Goal: Communication & Community: Share content

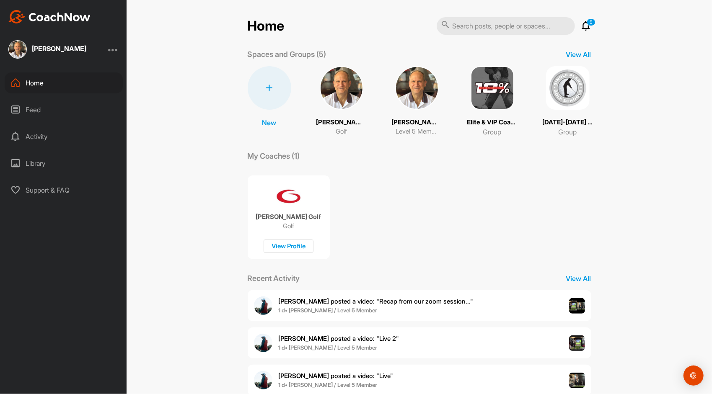
click at [405, 84] on img at bounding box center [417, 88] width 44 height 44
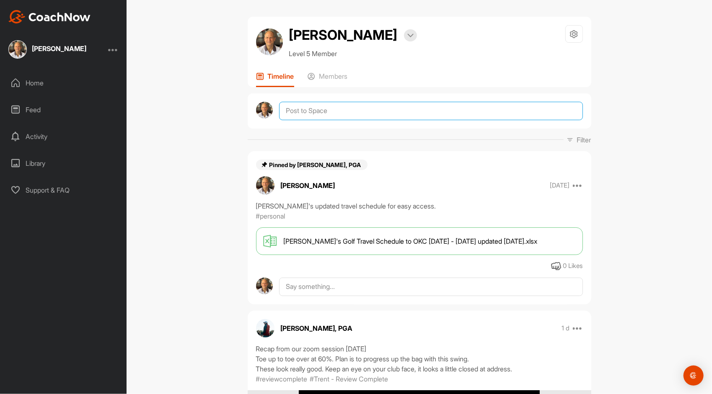
click at [339, 110] on textarea at bounding box center [430, 111] width 303 height 18
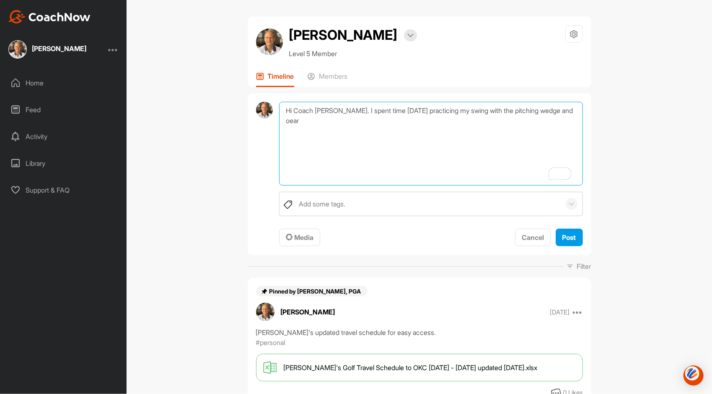
click at [564, 109] on textarea "Hi Coach [PERSON_NAME]. I spent time [DATE] practicing my swing with the pitchi…" at bounding box center [430, 144] width 303 height 84
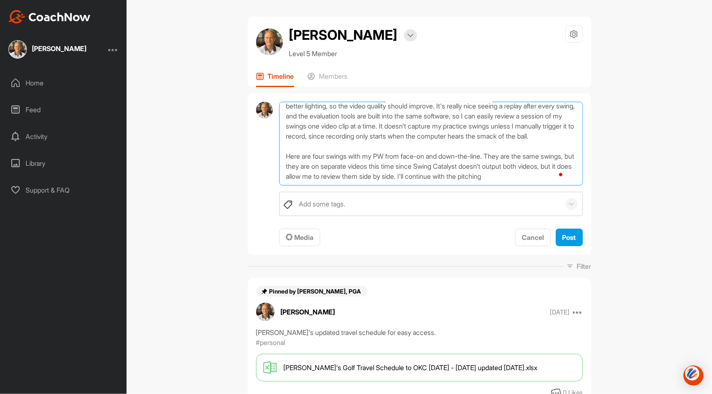
scroll to position [40, 0]
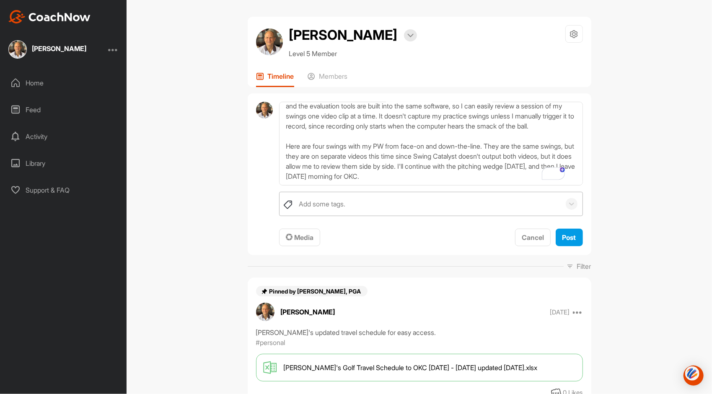
click at [321, 207] on div "Add some tags." at bounding box center [322, 204] width 47 height 10
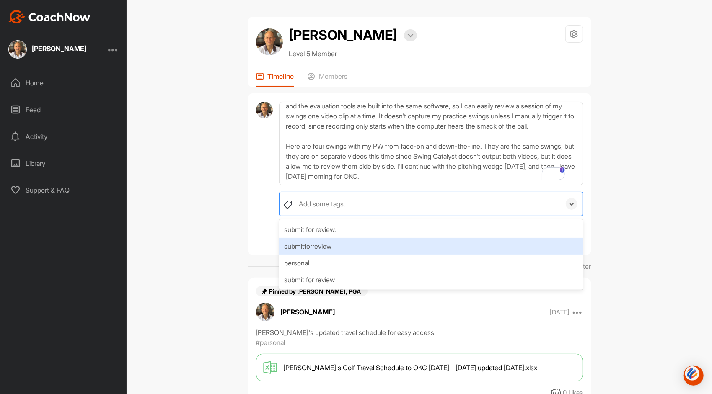
click at [326, 250] on div "submitforreview" at bounding box center [430, 246] width 303 height 17
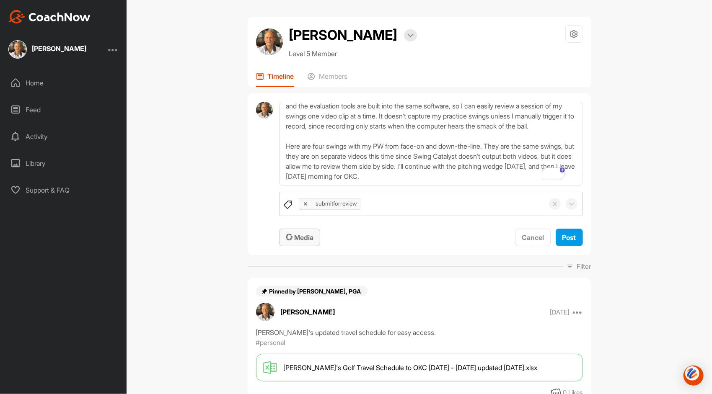
click at [291, 241] on div "Media" at bounding box center [300, 238] width 28 height 10
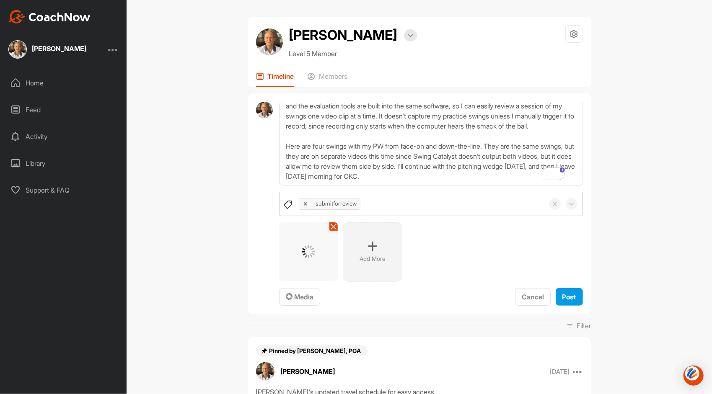
click at [373, 246] on icon at bounding box center [372, 246] width 10 height 10
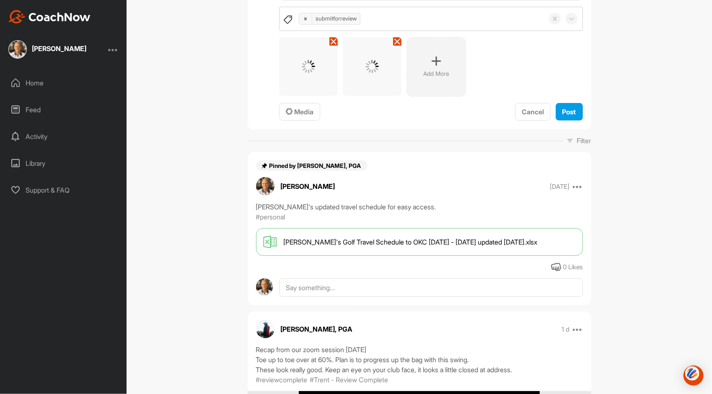
scroll to position [0, 0]
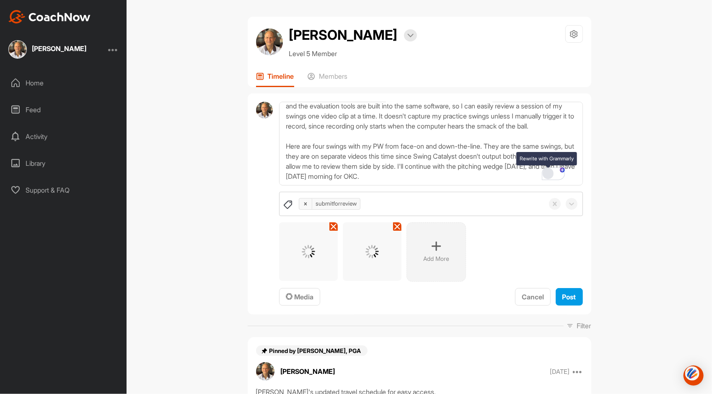
click at [547, 174] on div "Rewrite with Grammarly" at bounding box center [547, 174] width 9 height 10
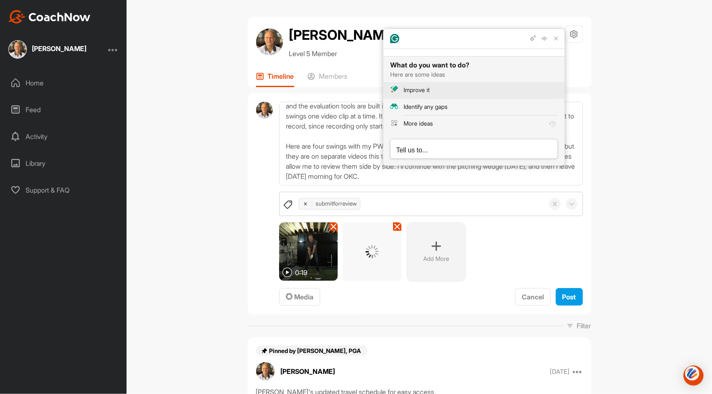
click at [416, 85] on button "Improve it" at bounding box center [473, 90] width 181 height 17
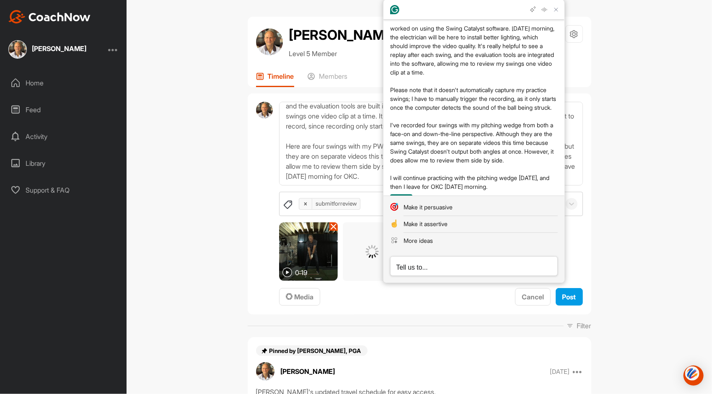
scroll to position [98, 0]
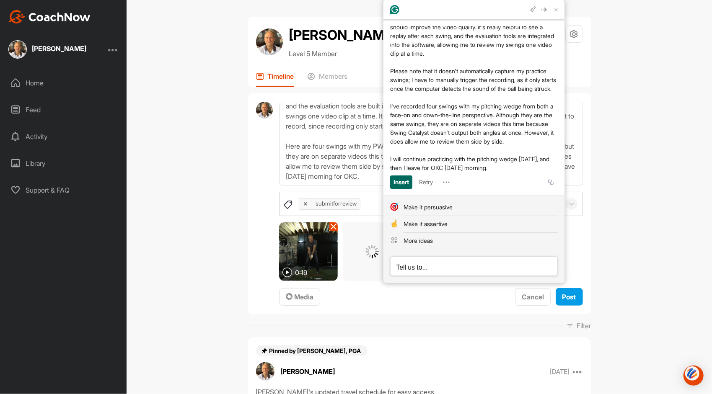
click at [404, 184] on div "Insert" at bounding box center [401, 182] width 16 height 13
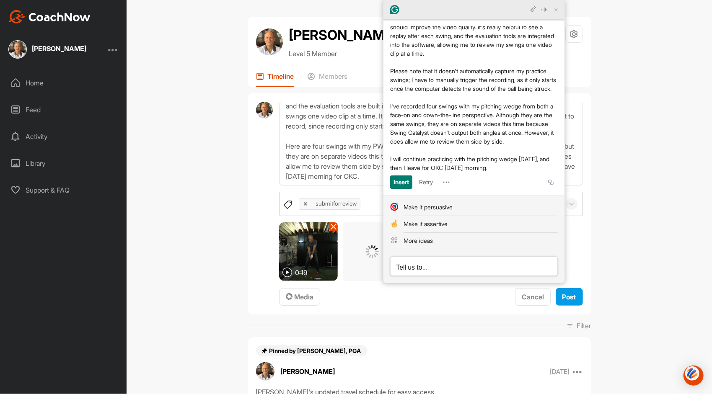
click at [551, 9] on icon "Close Grammarly Assistant" at bounding box center [556, 10] width 10 height 10
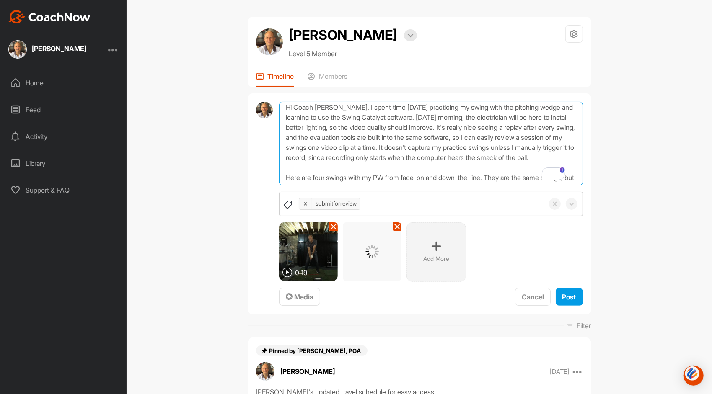
scroll to position [0, 0]
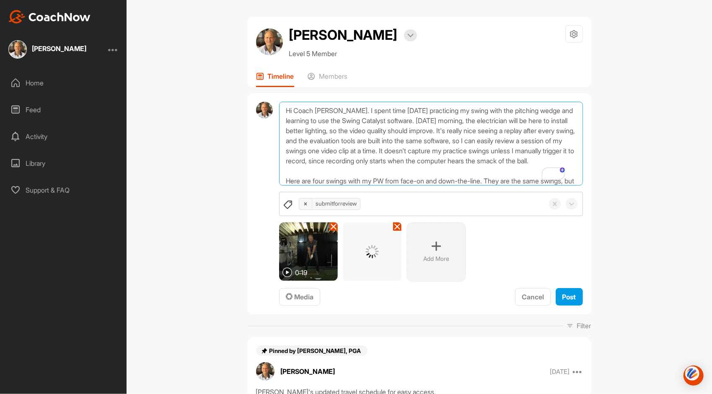
click at [368, 128] on textarea "Hi Coach [PERSON_NAME]. I spent time [DATE] practicing my swing with the pitchi…" at bounding box center [430, 144] width 303 height 84
click at [538, 130] on textarea "Hi Coach [PERSON_NAME]. I spent time [DATE] practicing my swing with the pitchi…" at bounding box center [430, 144] width 303 height 84
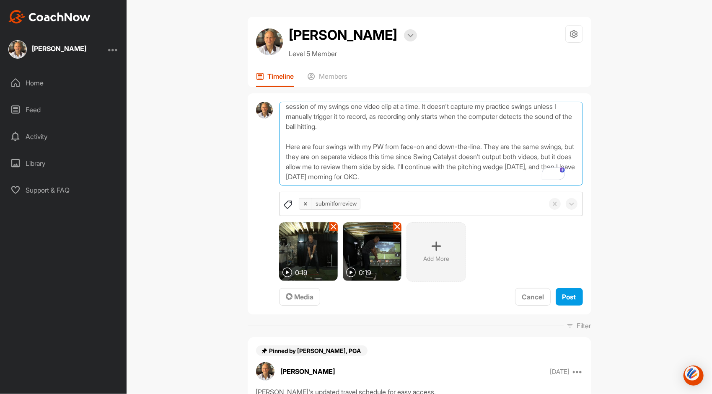
type textarea "Hi Coach [PERSON_NAME]. I spent time [DATE] practicing my swing with the pitchi…"
click at [568, 287] on div "submitforreview 0:19 0:19 Add More To pick up a draggable item, press the space…" at bounding box center [430, 249] width 303 height 115
click at [568, 296] on span "Post" at bounding box center [569, 297] width 14 height 8
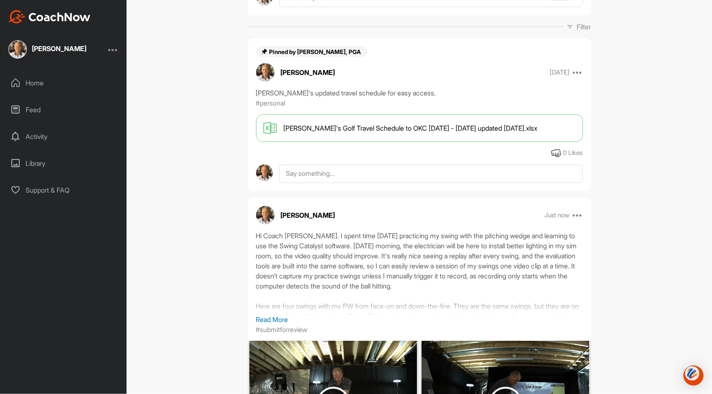
scroll to position [145, 0]
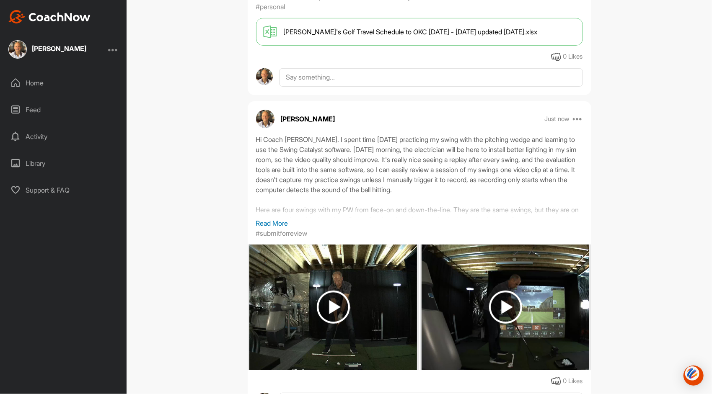
click at [329, 303] on img at bounding box center [333, 307] width 33 height 33
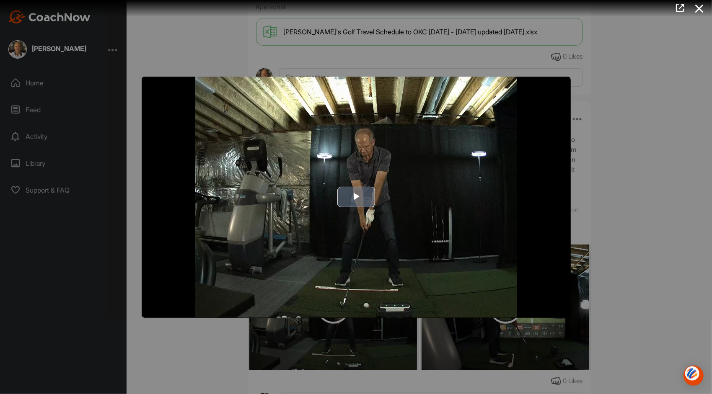
click at [356, 197] on span "Video Player" at bounding box center [356, 197] width 0 height 0
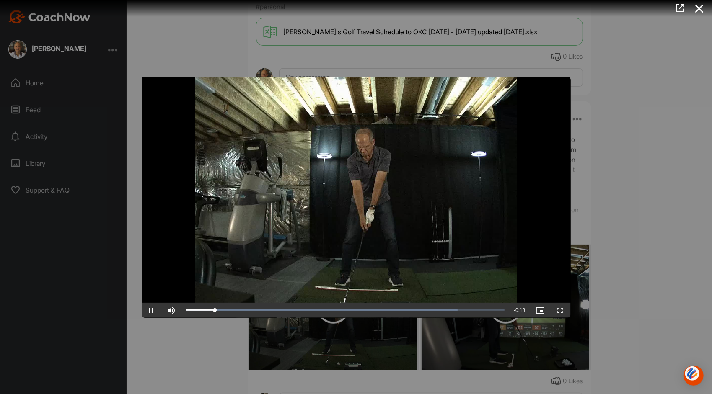
click at [522, 210] on video "Video Player" at bounding box center [356, 197] width 429 height 241
click at [513, 211] on video "Video Player" at bounding box center [356, 197] width 429 height 241
click at [566, 311] on span "Video Player" at bounding box center [561, 311] width 20 height 0
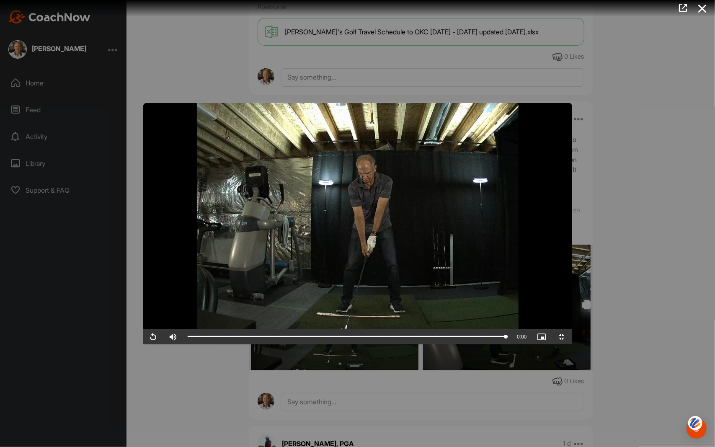
click at [361, 325] on video "Video Player" at bounding box center [357, 223] width 429 height 241
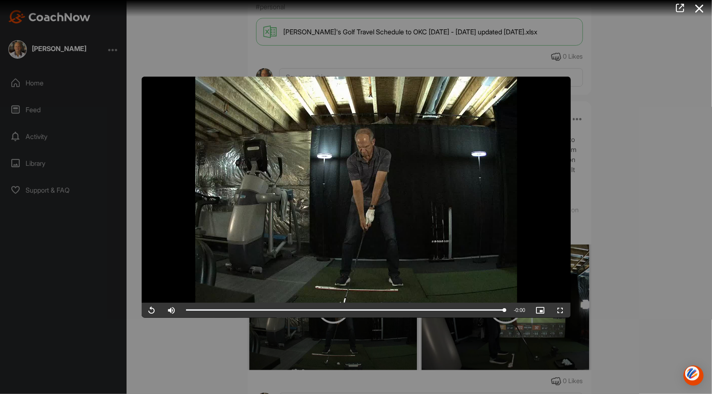
click at [624, 199] on div at bounding box center [356, 197] width 712 height 394
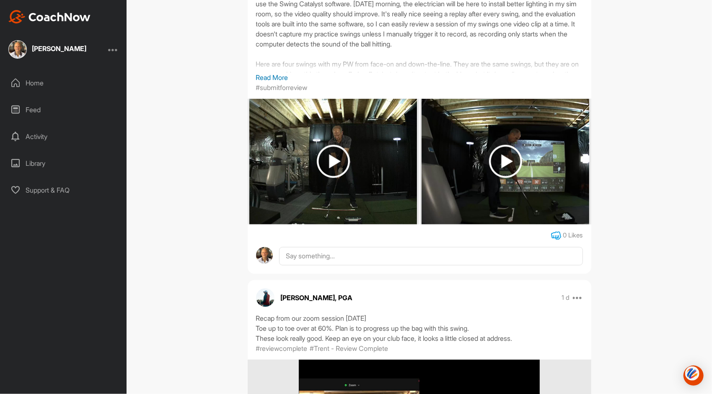
scroll to position [376, 0]
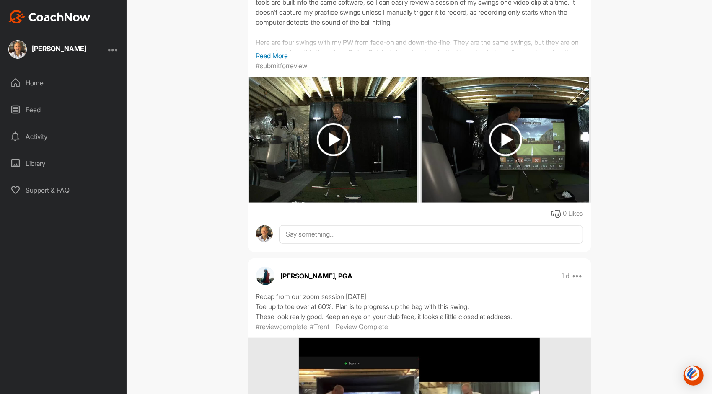
click at [505, 138] on img at bounding box center [505, 139] width 33 height 33
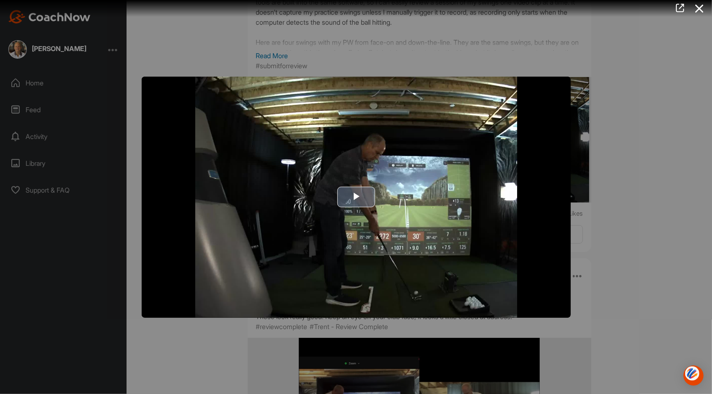
click at [356, 197] on span "Video Player" at bounding box center [356, 197] width 0 height 0
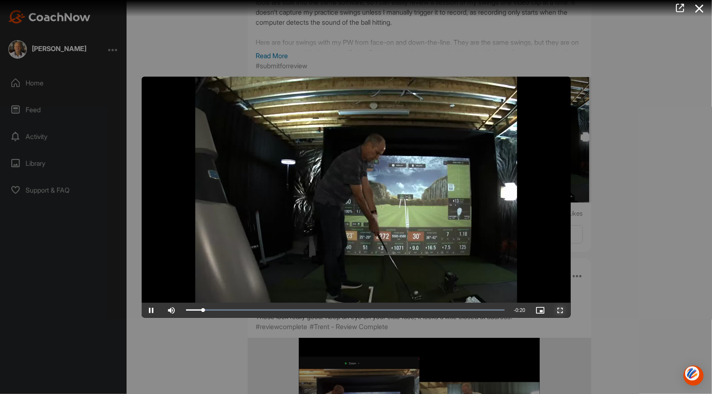
click at [562, 311] on span "Video Player" at bounding box center [561, 311] width 20 height 0
click at [681, 180] on div at bounding box center [356, 197] width 712 height 394
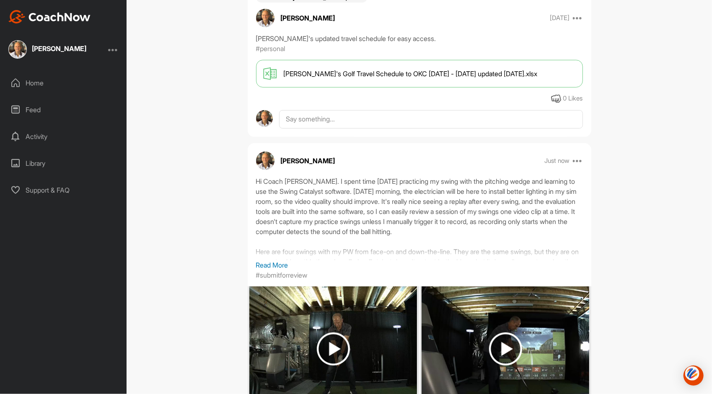
scroll to position [111, 0]
